Goal: Task Accomplishment & Management: Complete application form

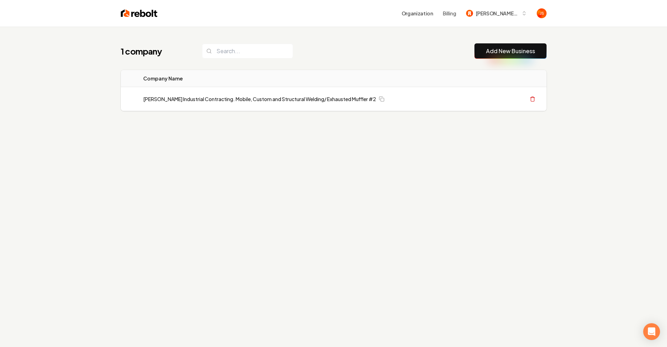
drag, startPoint x: 311, startPoint y: 50, endPoint x: 428, endPoint y: 25, distance: 120.5
click at [311, 50] on div "1 company Add New Business" at bounding box center [334, 50] width 426 height 15
click at [491, 15] on span "Anderson Industrial Contracting" at bounding box center [497, 13] width 43 height 7
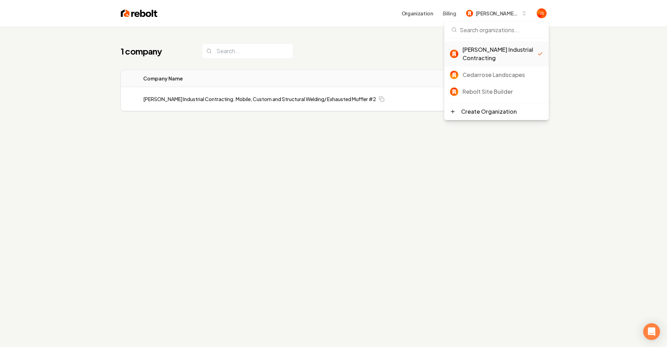
click at [476, 91] on div "Rebolt Site Builder" at bounding box center [503, 92] width 81 height 8
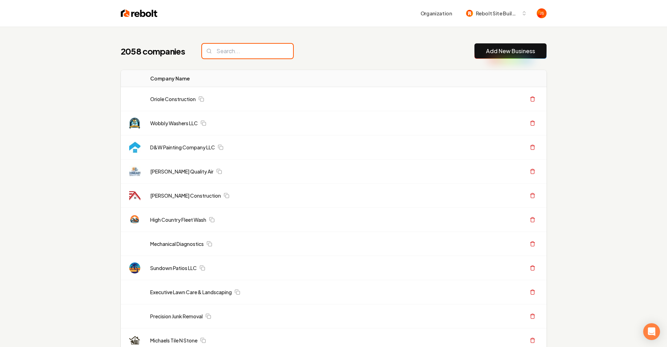
click at [255, 51] on input "search" at bounding box center [247, 51] width 91 height 15
paste input "Terrain Transformations"
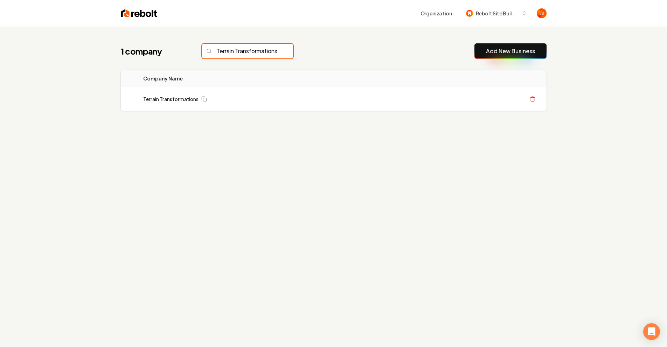
scroll to position [0, 7]
type input "Terrain Transformations"
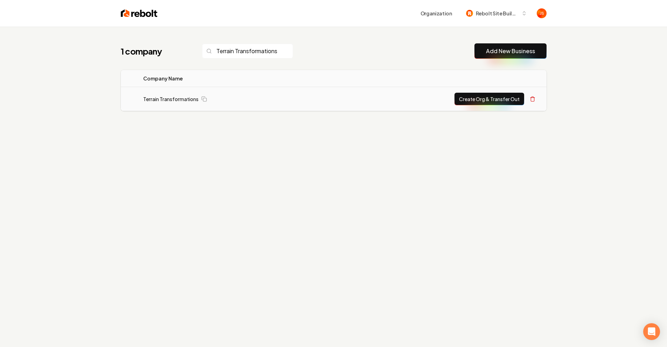
click at [461, 97] on button "Create Org & Transfer Out" at bounding box center [490, 99] width 70 height 13
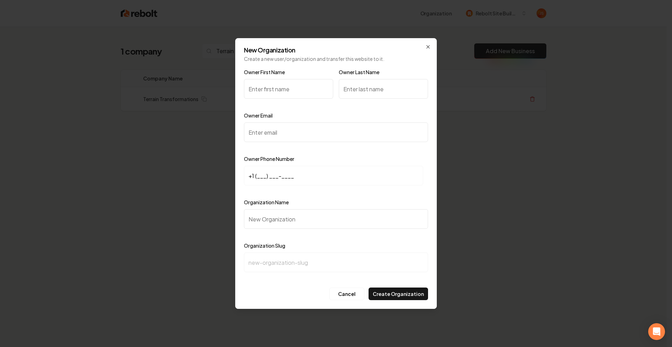
click at [279, 89] on input "Owner First Name" at bounding box center [288, 89] width 89 height 20
click at [259, 127] on input "Owner Email" at bounding box center [336, 133] width 184 height 20
paste input "macdonalds1224@gmail.com"
type input "macdonalds1224@gmail.com"
click at [261, 85] on input "Owner First Name" at bounding box center [288, 89] width 89 height 20
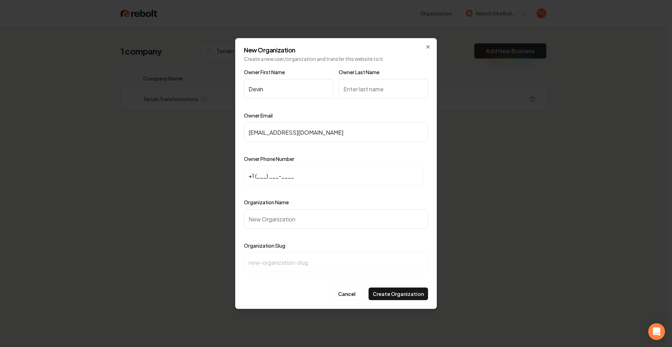
type input "Devin"
click at [354, 86] on input "Owner Last Name" at bounding box center [383, 89] width 89 height 20
type input "m"
click at [264, 173] on input "+1 (___) ___-____" at bounding box center [333, 176] width 179 height 20
click at [259, 175] on input "+1 (___) ___-____" at bounding box center [333, 176] width 179 height 20
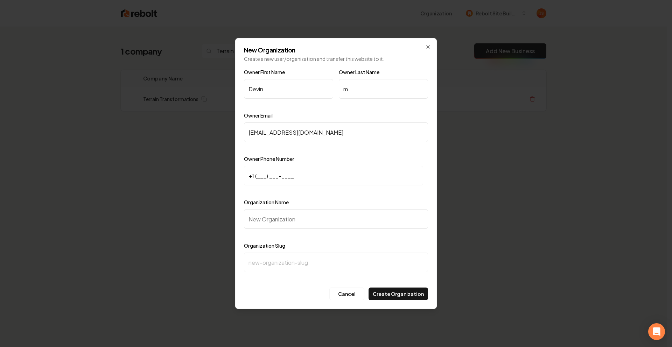
click at [257, 176] on input "+1 (___) ___-____" at bounding box center [333, 176] width 179 height 20
paste input "612) 772-3407"
type input "+1 (612) 772-3407"
click at [275, 219] on input "Organization Name" at bounding box center [336, 219] width 184 height 20
type input "T"
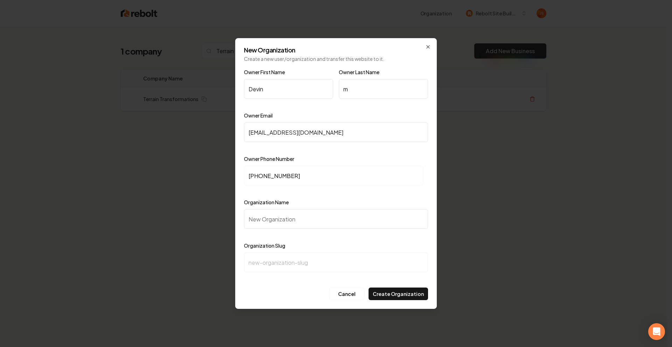
type input "t"
type input "Te"
type input "te"
type input "Ter"
type input "ter"
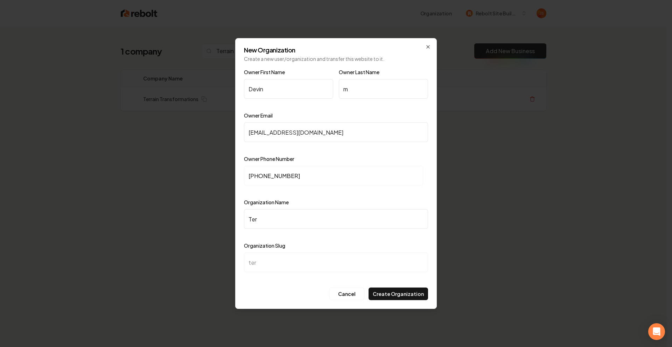
type input "Terr"
type input "terr"
type input "Terri"
type input "terri"
type input "Terrin"
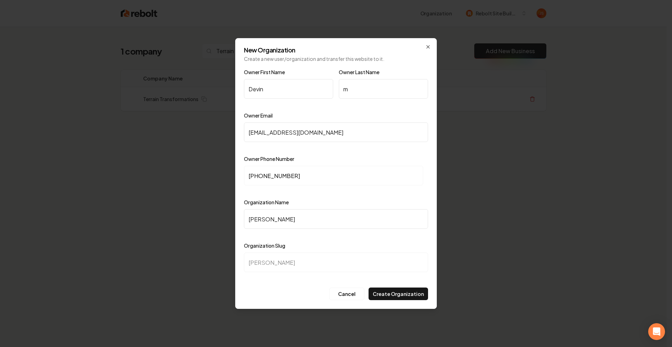
type input "terrin"
type input "Terri"
type input "terri"
type input "Terr"
type input "terr"
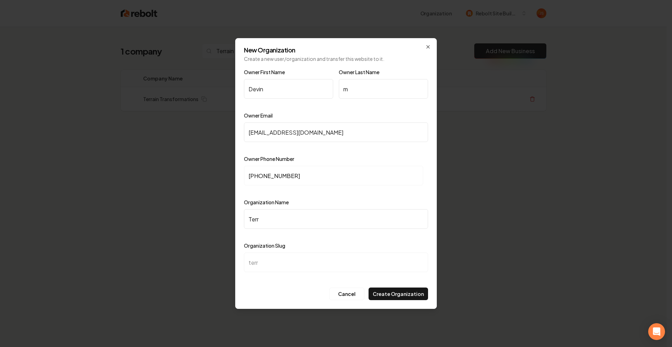
type input "Terra"
type input "terra"
type input "Terr"
type input "terr"
type input "Terra"
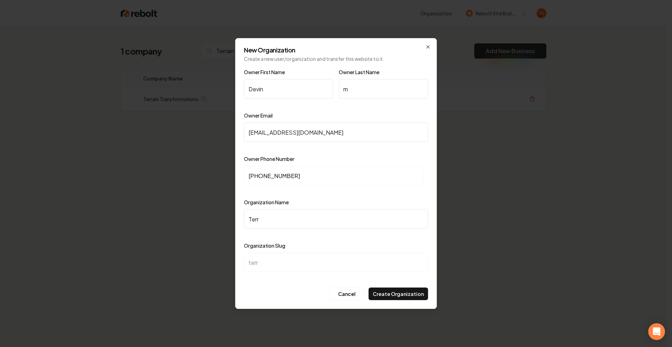
type input "terra"
type input "Terrai"
type input "terrai"
type input "Terrain"
type input "terrain"
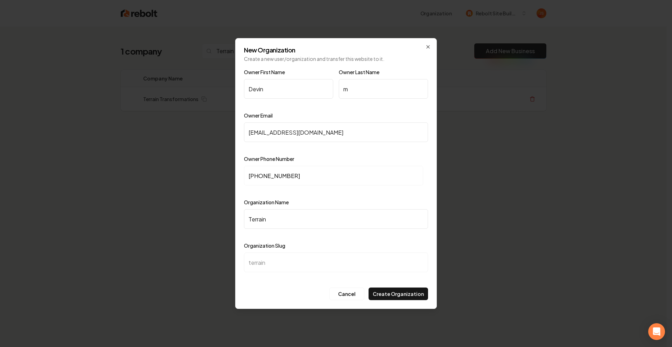
type input "Terrain T"
type input "terrain-t"
type input "Terrain Tr"
type input "terrain-tr"
type input "Terrain Tra"
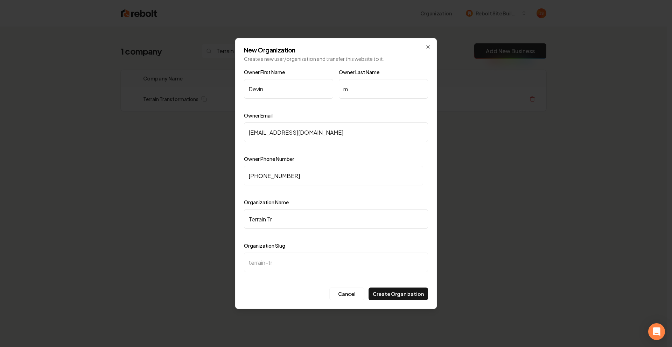
type input "terrain-tra"
type input "Terrain Tran"
type input "terrain-tran"
type input "Terrain Trans"
type input "terrain-trans"
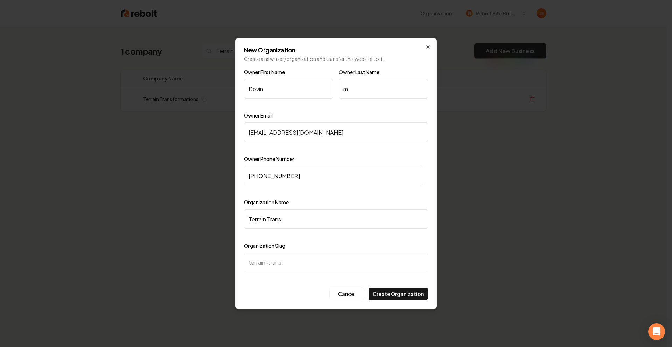
type input "Terrain Transf"
type input "terrain-transf"
type input "Terrain Transfo"
type input "terrain-transfo"
type input "Terrain Transfor"
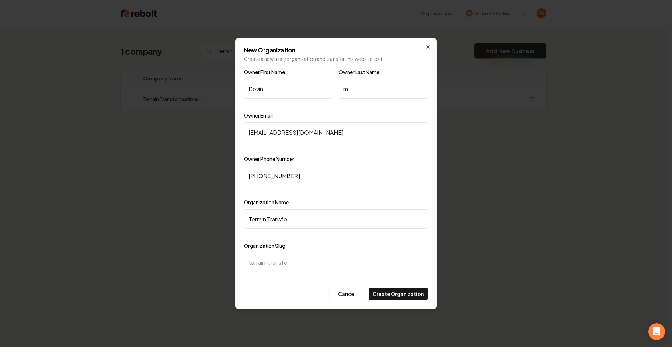
type input "terrain-transfor"
type input "Terrain Transform"
type input "terrain-transform"
type input "Terrain Transforma"
type input "terrain-transforma"
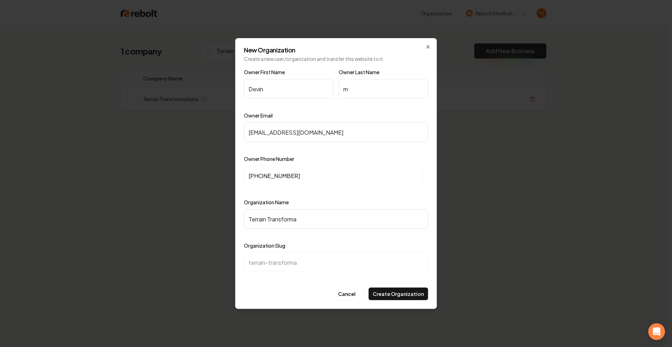
type input "Terrain Transformat"
type input "terrain-transformat"
type input "Terrain Transformati"
type input "terrain-transformati"
type input "Terrain Transformatio"
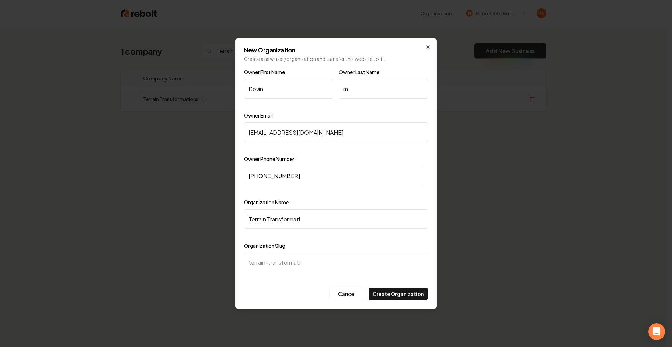
type input "terrain-transformatio"
type input "Terrain Transformation"
type input "terrain-transformation"
type input "Terrain Transformations"
type input "terrain-transformations"
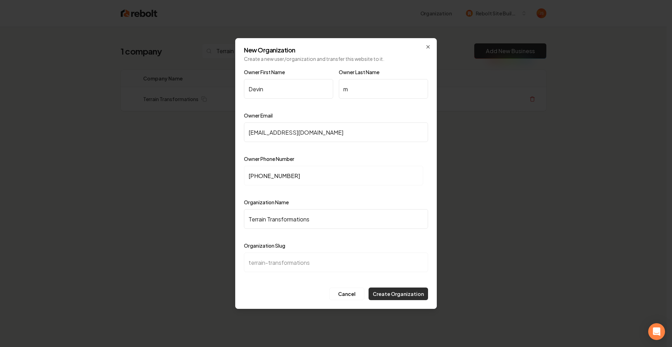
type input "Terrain Transformations"
click at [390, 297] on button "Create Organization" at bounding box center [399, 294] width 60 height 13
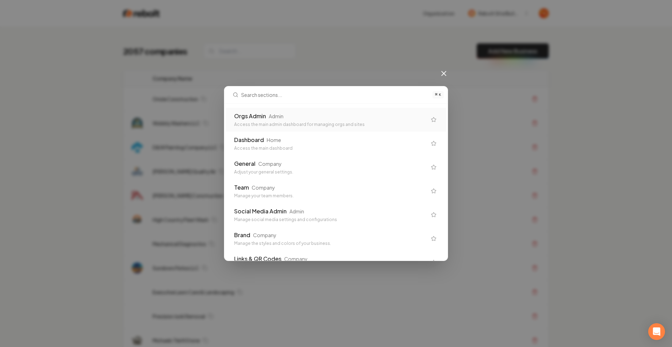
click at [302, 113] on div "Orgs Admin Admin" at bounding box center [330, 116] width 193 height 8
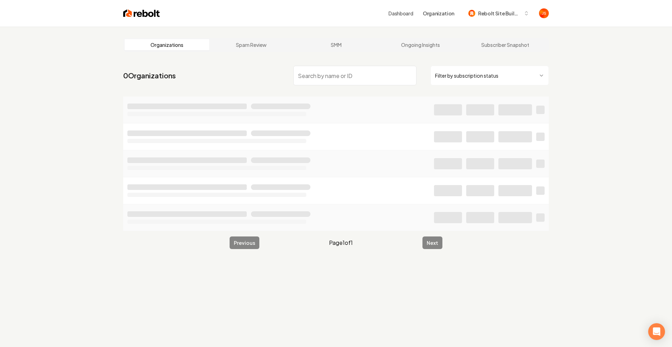
click at [484, 74] on html "Dashboard Organization Rebolt Site Builder Organizations Spam Review SMM Ongoin…" at bounding box center [336, 173] width 672 height 347
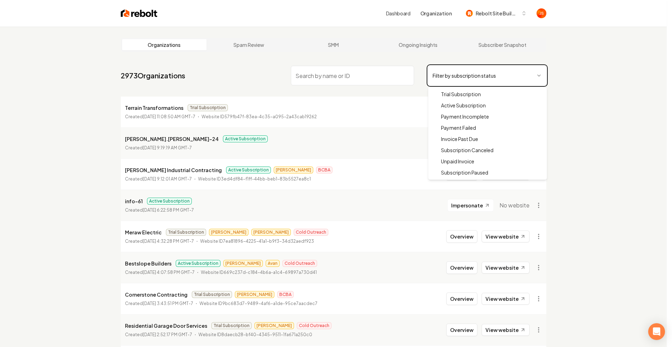
click at [229, 47] on html "Dashboard Organization Rebolt Site Builder Organizations Spam Review SMM Ongoin…" at bounding box center [336, 173] width 672 height 347
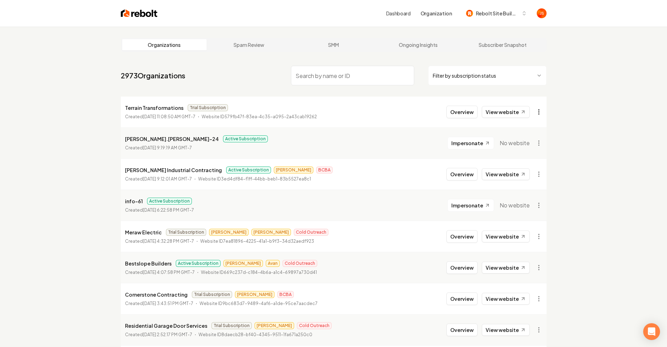
click at [541, 110] on html "Dashboard Organization Rebolt Site Builder Organizations Spam Review SMM Ongoin…" at bounding box center [333, 173] width 667 height 347
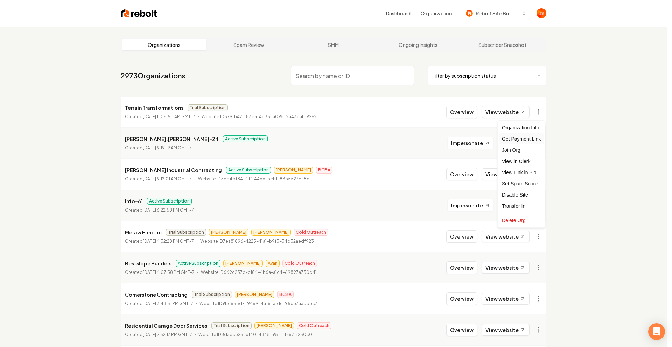
click at [528, 140] on div "Get Payment Link" at bounding box center [521, 138] width 44 height 11
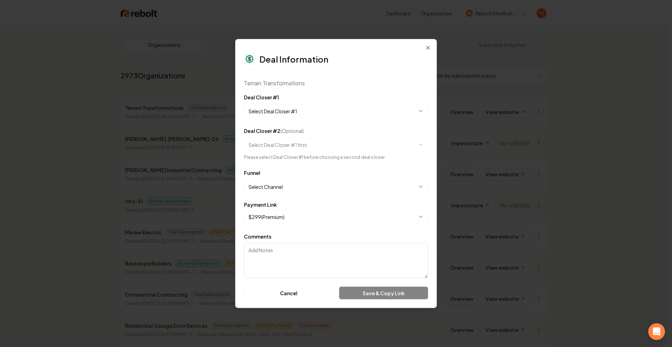
click at [278, 114] on body "Dashboard Organization Rebolt Site Builder Organizations Spam Review SMM Ongoin…" at bounding box center [333, 173] width 667 height 347
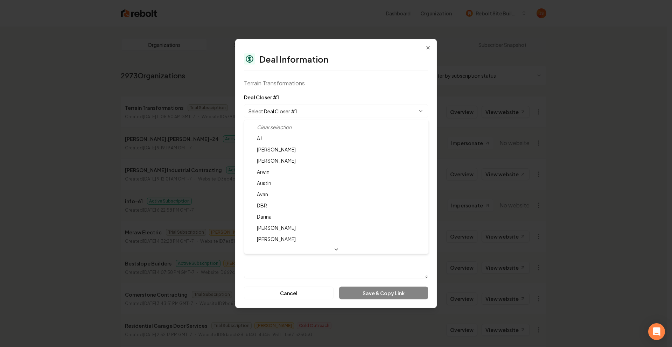
select select "**********"
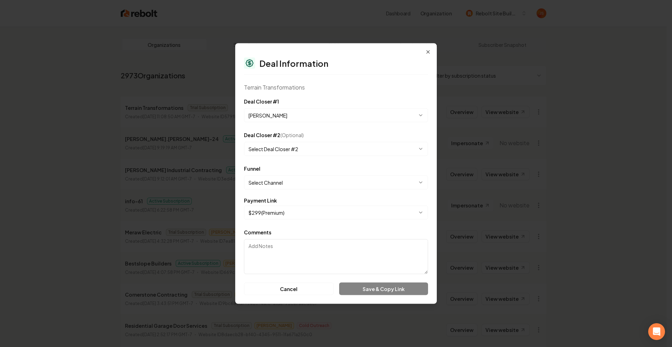
click at [273, 180] on body "Dashboard Organization Rebolt Site Builder Organizations Spam Review SMM Ongoin…" at bounding box center [333, 173] width 667 height 347
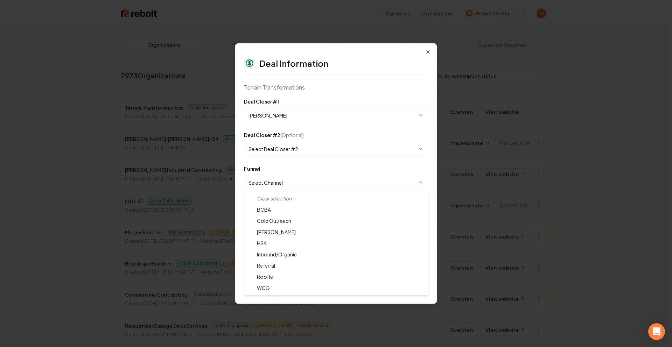
select select "**********"
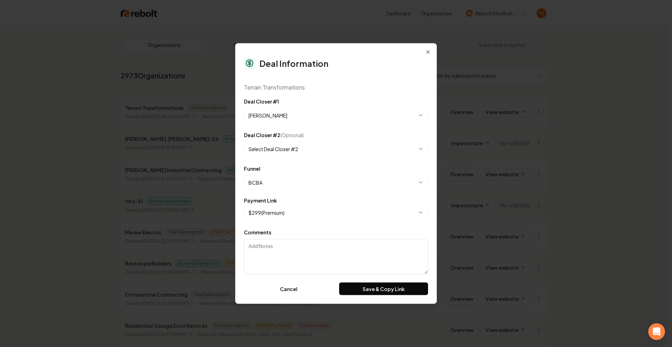
click at [285, 213] on body "Dashboard Organization Rebolt Site Builder Organizations Spam Review SMM Ongoin…" at bounding box center [333, 173] width 667 height 347
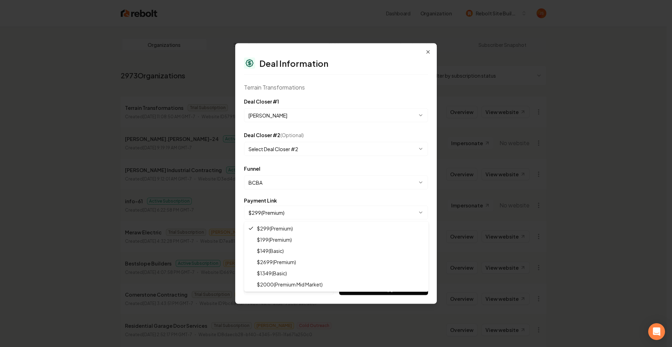
select select "**********"
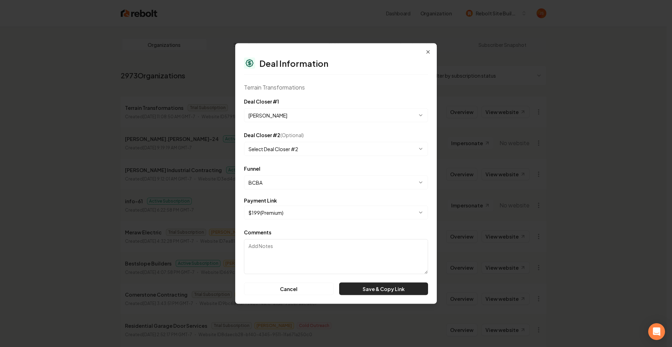
click at [400, 285] on button "Save & Copy Link" at bounding box center [383, 289] width 89 height 13
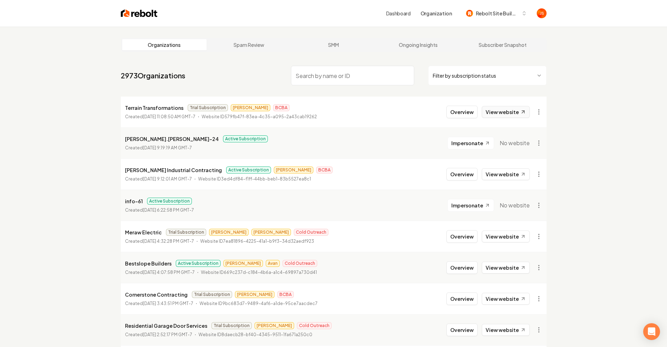
click at [501, 112] on link "View website" at bounding box center [506, 112] width 48 height 12
click at [459, 114] on button "Overview" at bounding box center [461, 112] width 31 height 13
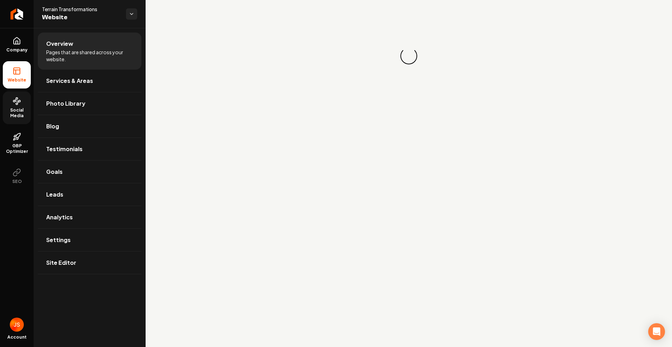
click at [9, 115] on span "Social Media" at bounding box center [17, 112] width 28 height 11
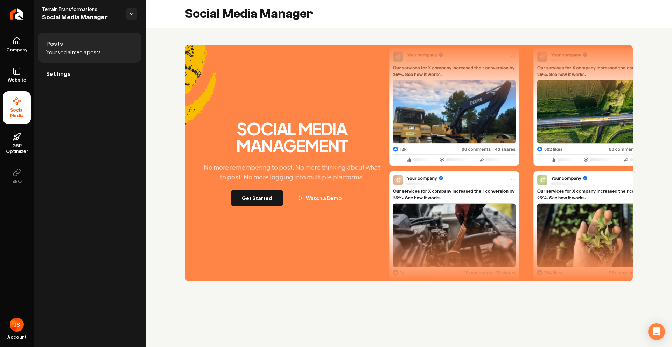
click at [259, 208] on div "Social Media Management No more remembering to post. No more thinking about wha…" at bounding box center [409, 163] width 448 height 237
click at [258, 204] on button "Get Started" at bounding box center [257, 197] width 53 height 15
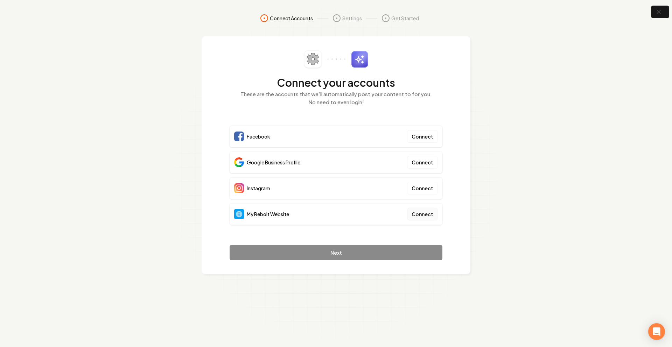
click at [416, 215] on button "Connect" at bounding box center [422, 214] width 31 height 13
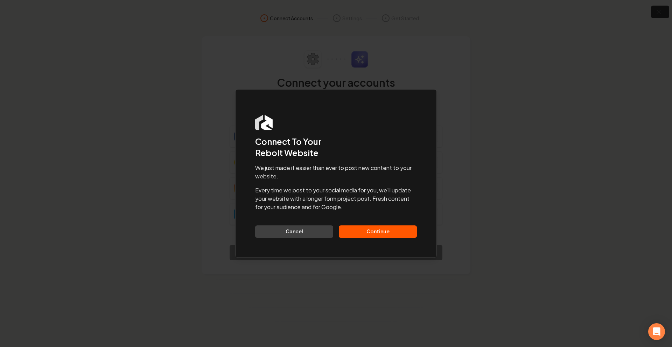
click at [381, 230] on button "Continue" at bounding box center [378, 232] width 78 height 13
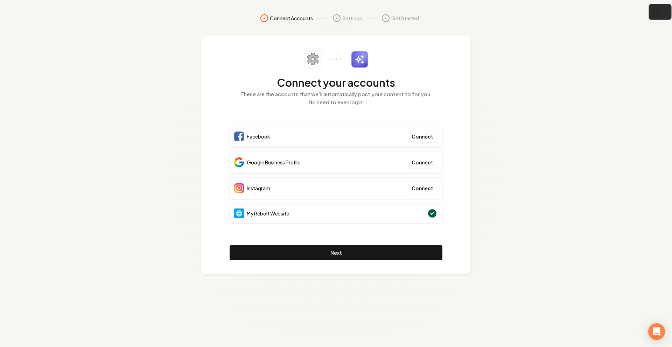
click at [664, 8] on button "button" at bounding box center [660, 12] width 23 height 16
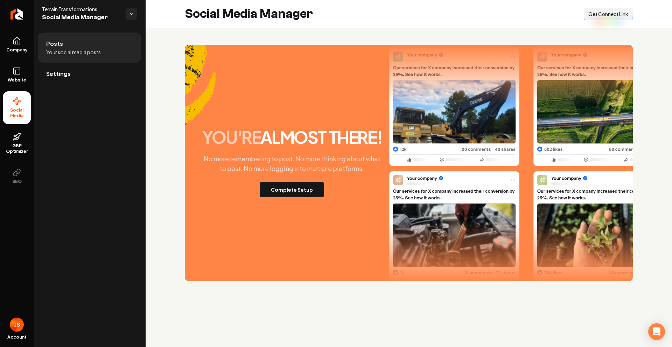
click at [605, 18] on button "Connect Link Get Connect Link" at bounding box center [608, 14] width 49 height 13
click at [13, 72] on icon at bounding box center [17, 71] width 8 height 8
click at [12, 68] on li "Website" at bounding box center [17, 74] width 28 height 27
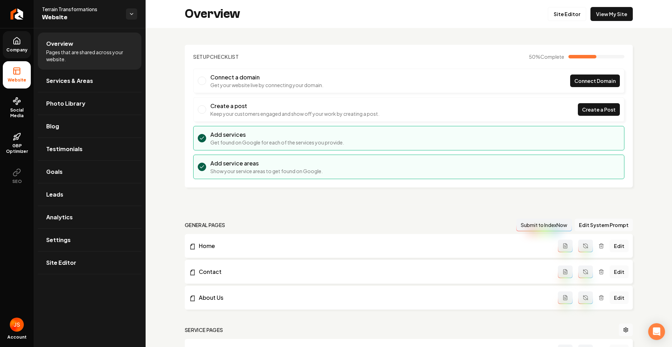
click at [21, 40] on link "Company" at bounding box center [17, 44] width 28 height 27
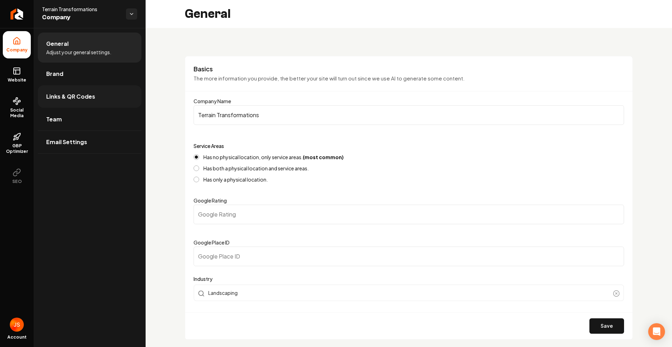
click at [61, 92] on span "Links & QR Codes" at bounding box center [70, 96] width 49 height 8
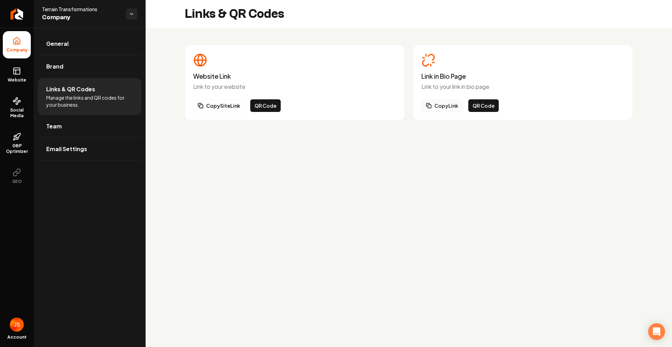
click at [449, 104] on button "Copy Link" at bounding box center [442, 105] width 41 height 13
click at [7, 83] on link "Website" at bounding box center [17, 74] width 28 height 27
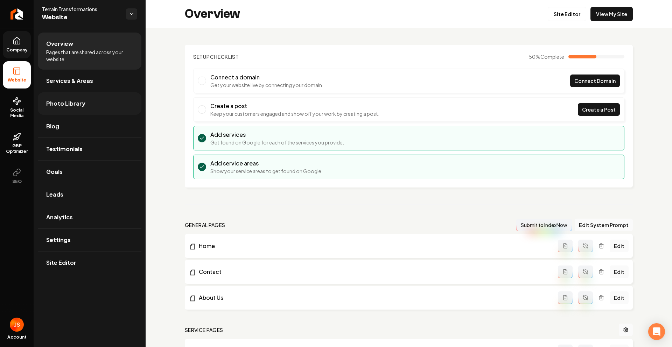
click at [53, 103] on span "Photo Library" at bounding box center [65, 103] width 39 height 8
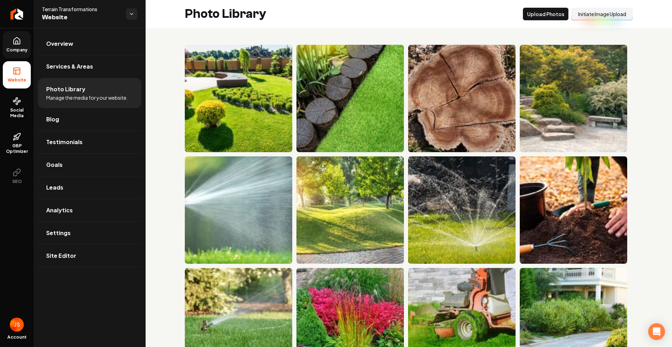
click at [583, 18] on button "Initiate Image Upload" at bounding box center [602, 14] width 62 height 13
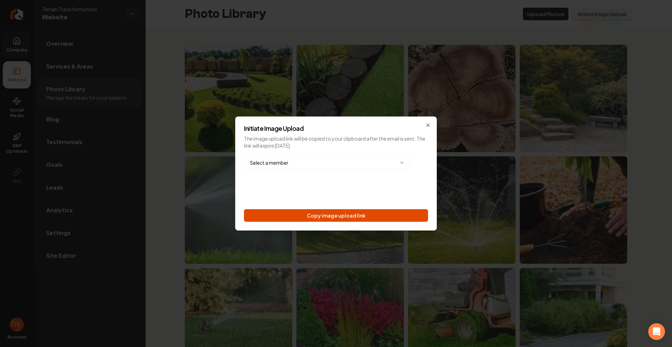
click at [312, 215] on button "Copy image upload link" at bounding box center [336, 215] width 184 height 13
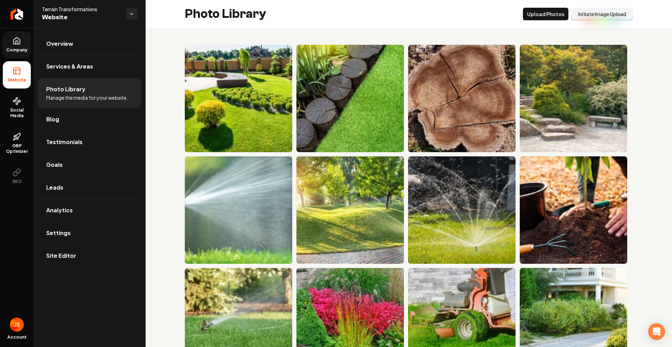
click at [8, 43] on link "Company" at bounding box center [17, 44] width 28 height 27
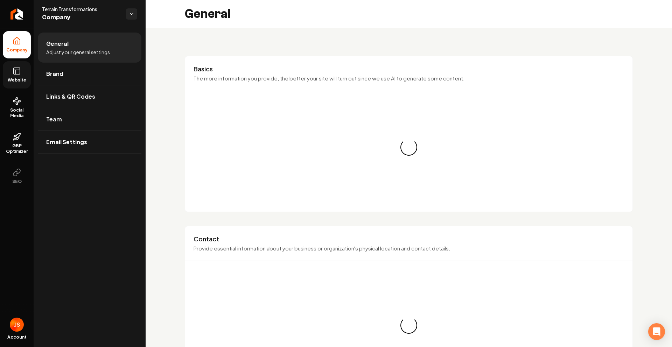
click at [13, 81] on span "Website" at bounding box center [17, 80] width 24 height 6
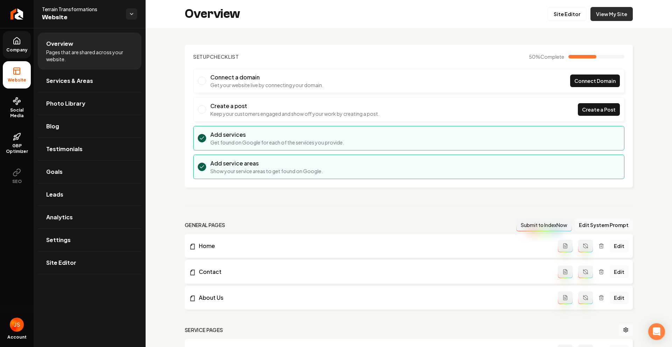
click at [620, 12] on link "View My Site" at bounding box center [612, 14] width 42 height 14
click at [12, 41] on link "Company" at bounding box center [17, 44] width 28 height 27
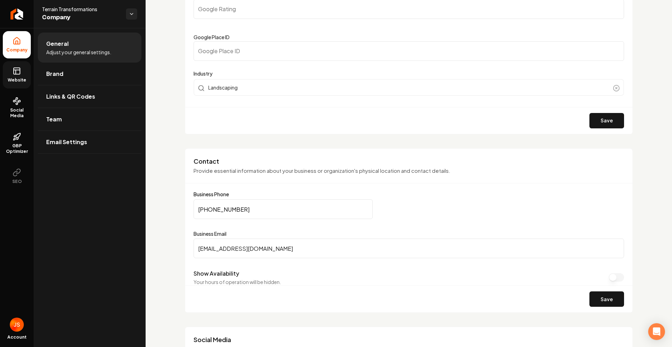
scroll to position [209, 0]
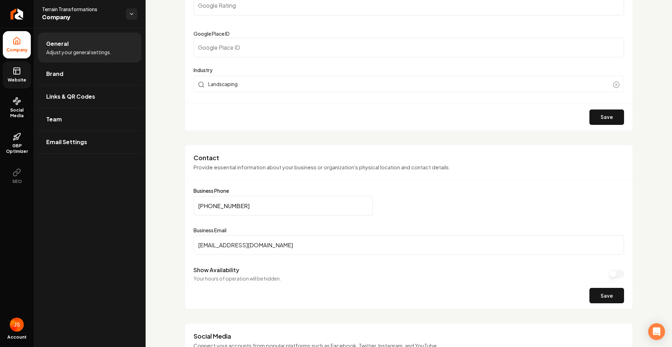
click at [324, 240] on input "macdonalds1224@gmail.com" at bounding box center [409, 245] width 431 height 20
paste input "ttransformations1030@gmail.com"
type input "ttransformations1030@gmail.com"
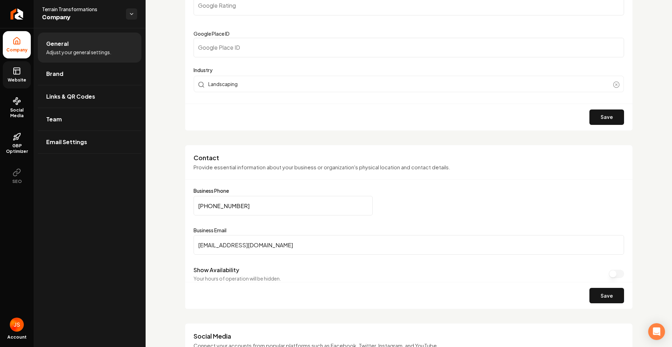
click at [602, 297] on button "Save" at bounding box center [607, 295] width 35 height 15
click at [65, 118] on link "Team" at bounding box center [90, 119] width 104 height 22
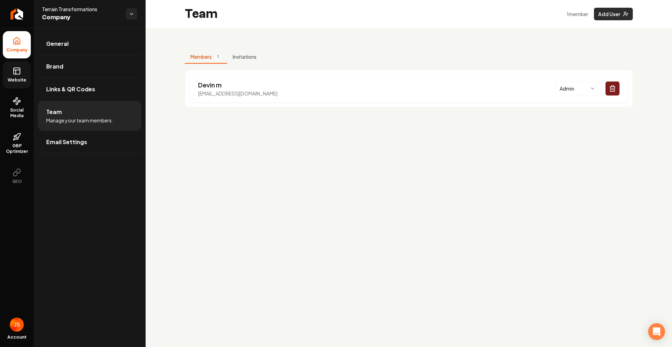
click at [601, 15] on button "Add User" at bounding box center [613, 14] width 39 height 13
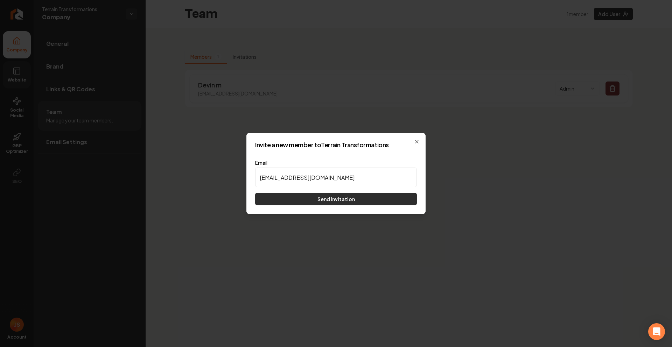
type input "ttransformations1030@gmail.com"
click at [358, 197] on button "Send Invitation" at bounding box center [336, 199] width 162 height 13
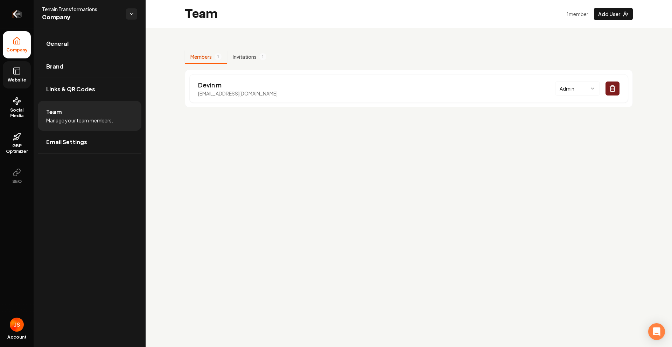
click at [18, 19] on link "Return to dashboard" at bounding box center [17, 14] width 34 height 28
